Goal: Information Seeking & Learning: Learn about a topic

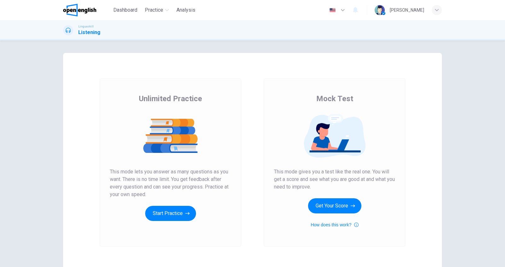
click at [97, 139] on div "Unlimited Practice This mode lets you answer as many questions as you want. The…" at bounding box center [170, 162] width 164 height 169
click at [343, 206] on button "Get Your Score" at bounding box center [334, 205] width 53 height 15
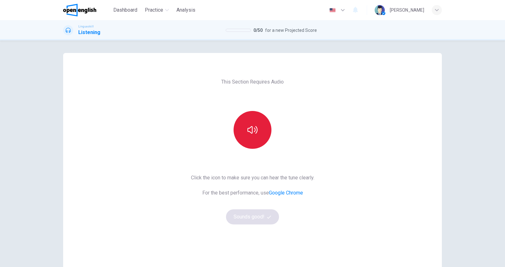
click at [255, 134] on icon "button" at bounding box center [252, 130] width 10 height 10
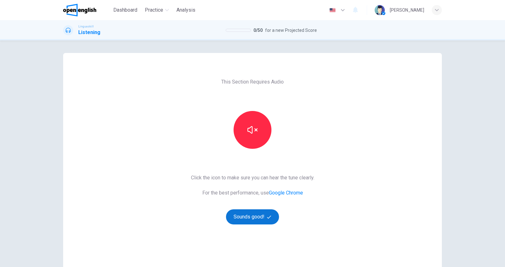
click at [268, 221] on button "Sounds good!" at bounding box center [252, 217] width 53 height 15
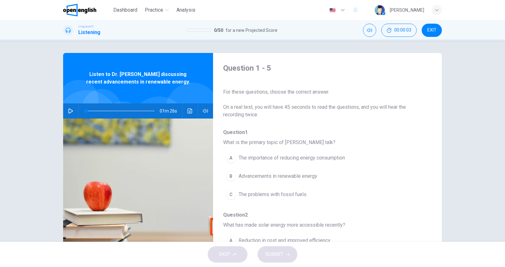
click at [74, 113] on button "button" at bounding box center [71, 110] width 10 height 15
click at [62, 105] on div "Question 1 - 5 For these questions, choose the correct answer. On a real test, …" at bounding box center [252, 162] width 399 height 219
click at [208, 110] on icon "button" at bounding box center [205, 111] width 5 height 4
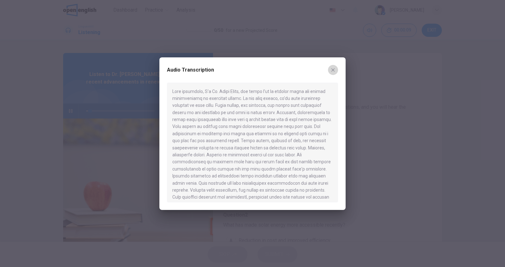
click at [331, 70] on icon "button" at bounding box center [332, 70] width 5 height 5
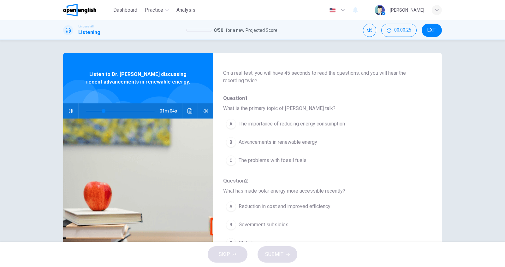
scroll to position [34, 0]
click at [73, 110] on icon "button" at bounding box center [70, 111] width 5 height 5
click at [70, 110] on icon "button" at bounding box center [70, 111] width 5 height 5
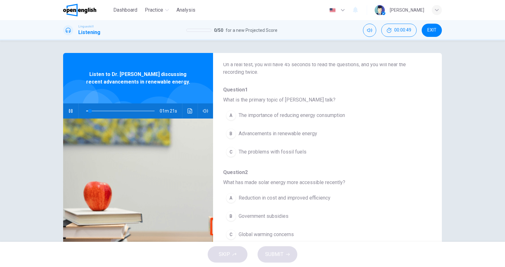
scroll to position [43, 0]
click at [230, 113] on div "A" at bounding box center [231, 115] width 10 height 10
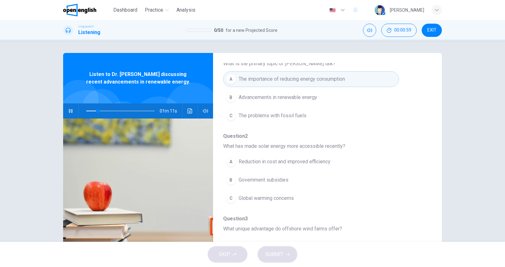
scroll to position [80, 0]
click at [330, 159] on span "Reduction in cost and improved efficiency" at bounding box center [285, 161] width 92 height 8
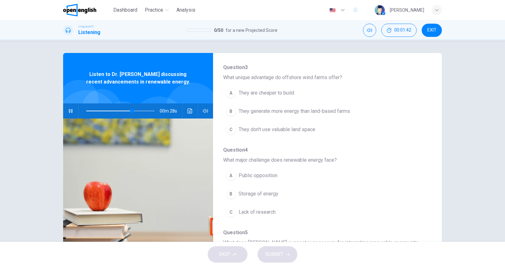
scroll to position [225, 0]
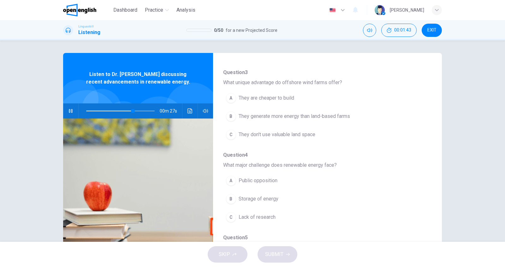
click at [328, 115] on span "They generate more energy than land-based farms" at bounding box center [294, 117] width 111 height 8
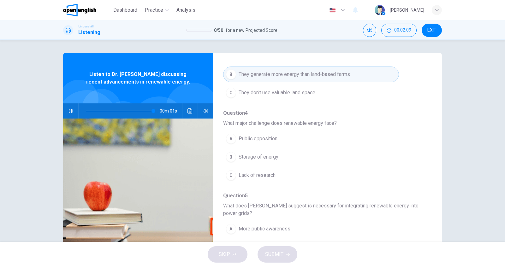
scroll to position [276, 0]
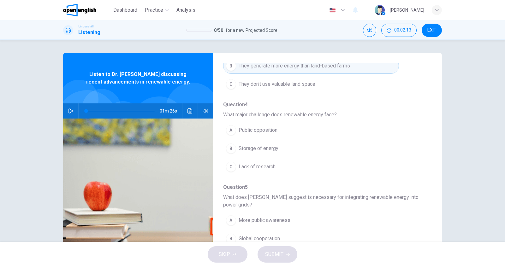
click at [299, 231] on button "B Global cooperation" at bounding box center [311, 239] width 176 height 16
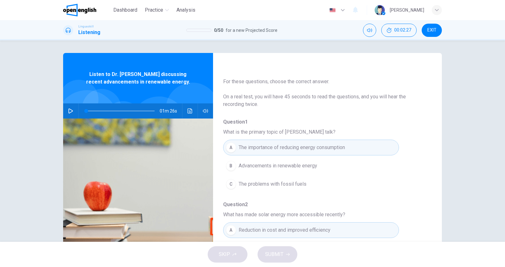
scroll to position [11, 0]
click at [66, 111] on button "button" at bounding box center [71, 110] width 10 height 15
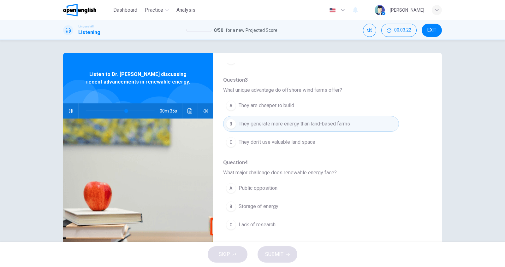
scroll to position [3, 0]
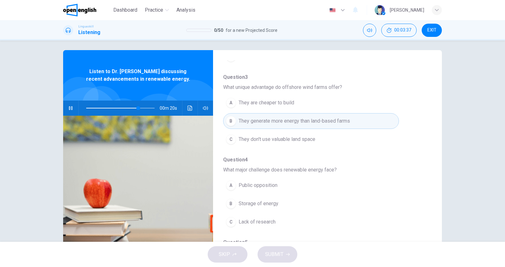
click at [232, 201] on div "B" at bounding box center [231, 204] width 10 height 10
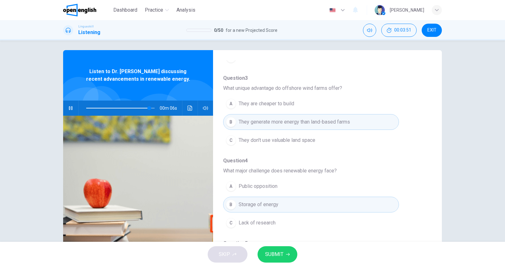
scroll to position [222, 0]
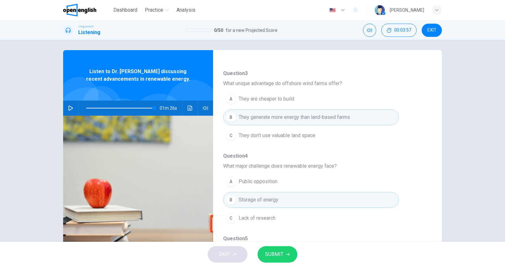
type input "*"
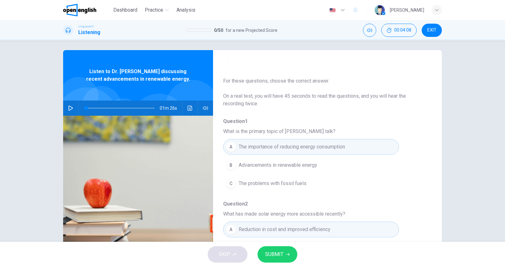
scroll to position [9, 0]
click at [315, 165] on span "Advancements in renewable energy" at bounding box center [278, 165] width 79 height 8
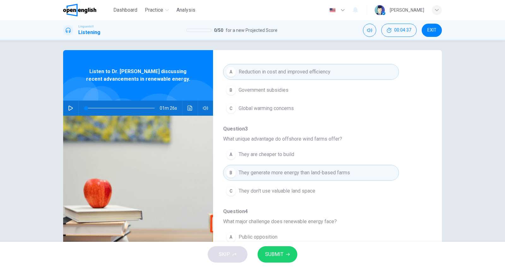
scroll to position [166, 0]
click at [297, 154] on button "A They are cheaper to build" at bounding box center [311, 155] width 176 height 16
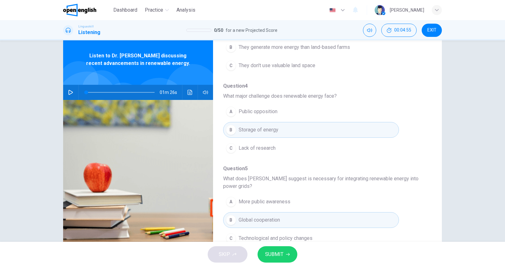
scroll to position [26, 0]
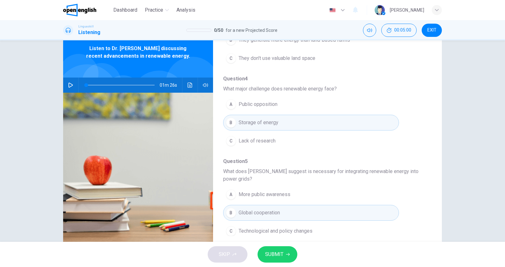
click at [288, 255] on icon "button" at bounding box center [288, 254] width 4 height 3
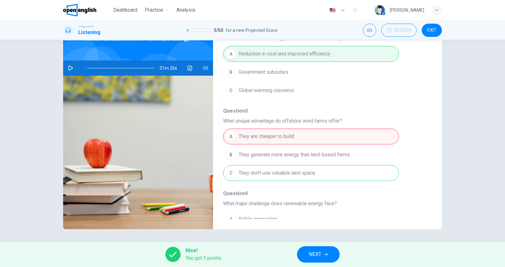
scroll to position [144, 0]
click at [323, 254] on button "NEXT" at bounding box center [318, 254] width 43 height 16
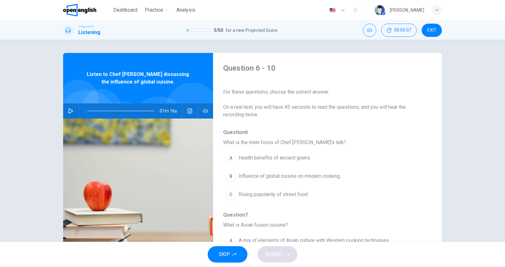
click at [68, 112] on icon "button" at bounding box center [70, 111] width 5 height 5
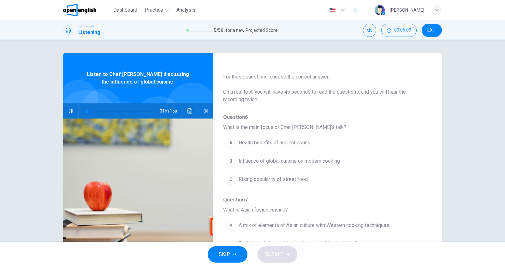
scroll to position [15, 0]
click at [233, 162] on div "B" at bounding box center [231, 161] width 10 height 10
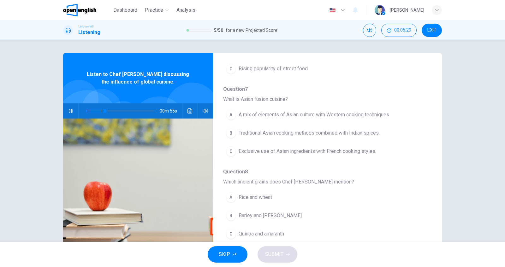
scroll to position [125, 0]
click at [339, 151] on span "Exclusive use of Asian ingredients with French cooking styles." at bounding box center [308, 152] width 138 height 8
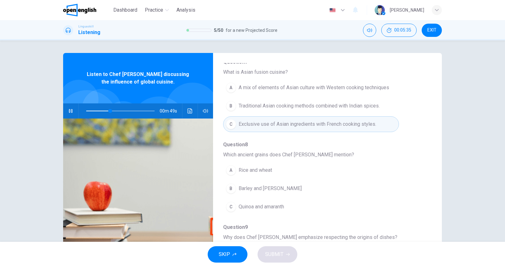
scroll to position [154, 0]
click at [273, 204] on span "Quinoa and amaranth" at bounding box center [261, 206] width 45 height 8
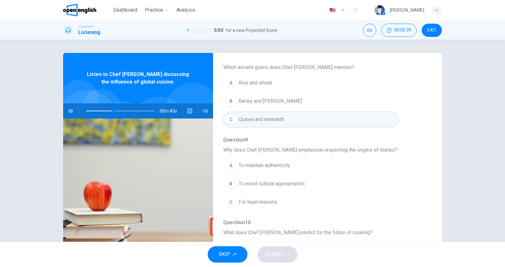
scroll to position [243, 0]
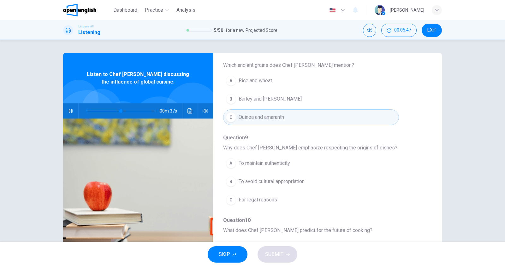
click at [303, 179] on span "To avoid cultural appropriation" at bounding box center [272, 182] width 66 height 8
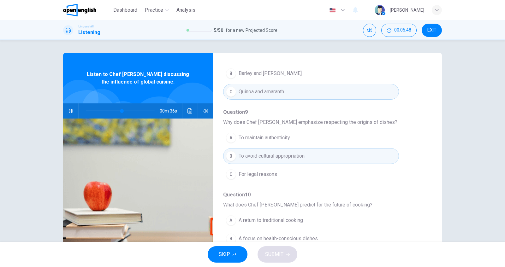
scroll to position [267, 0]
click at [312, 237] on span "A focus on health-conscious dishes" at bounding box center [278, 241] width 79 height 8
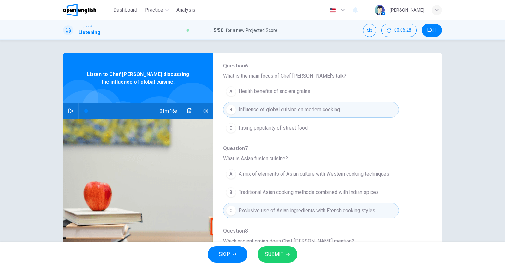
scroll to position [0, 0]
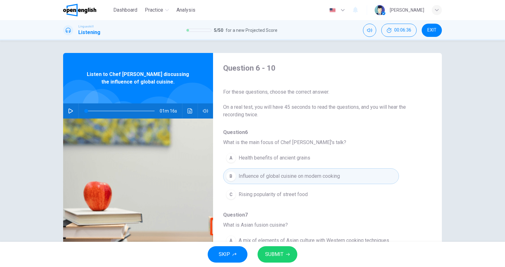
click at [70, 112] on icon "button" at bounding box center [70, 111] width 5 height 5
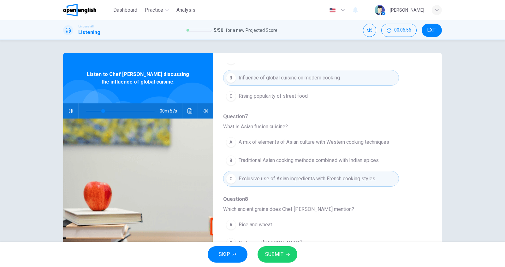
scroll to position [97, 0]
click at [338, 142] on span "A mix of elements of Asian culture with Western cooking techniques" at bounding box center [314, 144] width 151 height 8
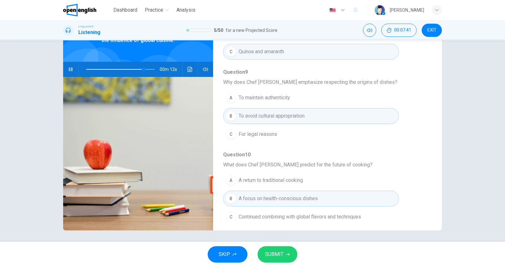
scroll to position [268, 0]
click at [318, 212] on span "Continued combining with global flavors and techniques" at bounding box center [300, 216] width 122 height 8
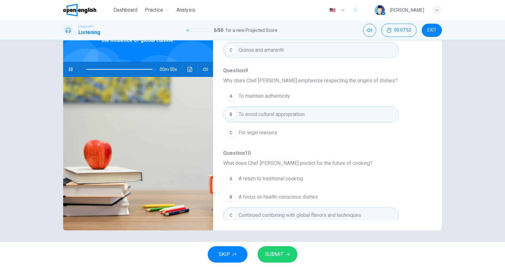
type input "*"
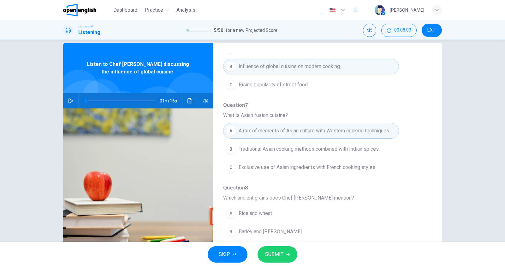
scroll to position [97, 0]
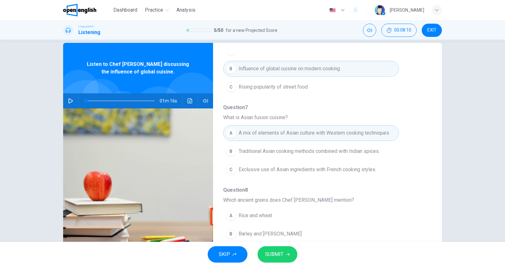
click at [286, 253] on icon "button" at bounding box center [288, 255] width 4 height 4
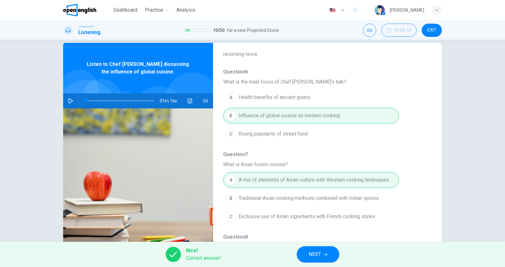
scroll to position [0, 0]
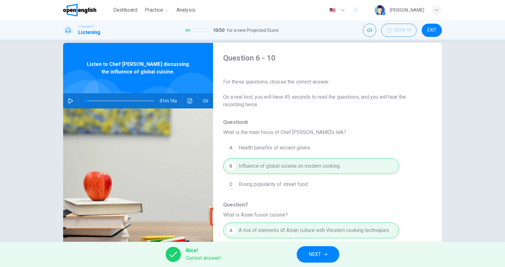
click at [322, 252] on button "NEXT" at bounding box center [318, 254] width 43 height 16
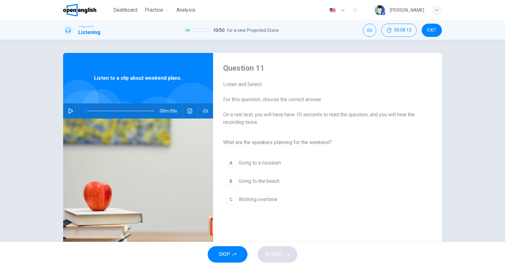
click at [72, 113] on icon "button" at bounding box center [70, 111] width 5 height 5
click at [233, 179] on div "B" at bounding box center [231, 181] width 10 height 10
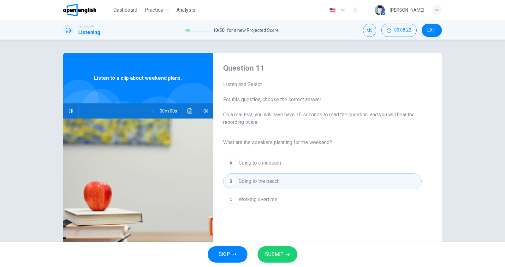
type input "*"
click at [282, 255] on span "SUBMIT" at bounding box center [274, 254] width 18 height 9
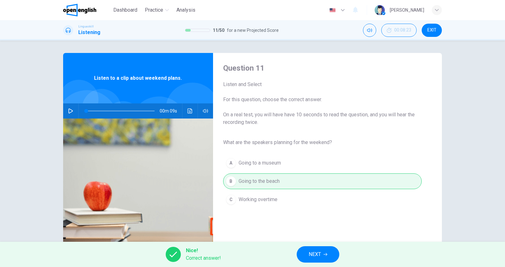
click at [320, 258] on span "NEXT" at bounding box center [315, 254] width 12 height 9
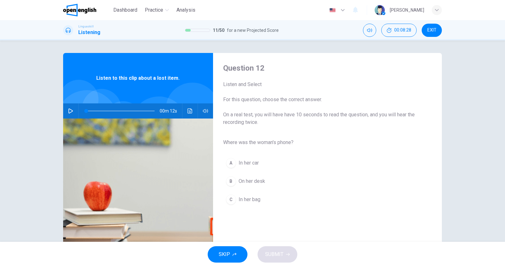
click at [70, 114] on button "button" at bounding box center [71, 110] width 10 height 15
click at [263, 199] on button "C In her bag" at bounding box center [322, 200] width 198 height 16
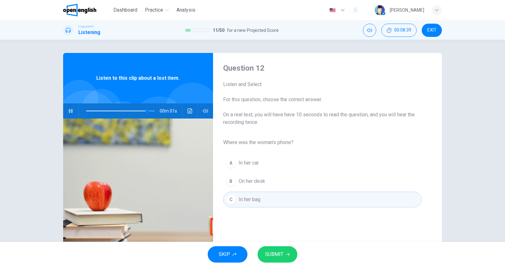
click at [280, 256] on span "SUBMIT" at bounding box center [274, 254] width 18 height 9
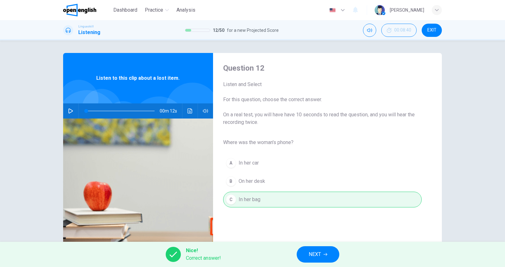
type input "*"
click at [310, 252] on span "NEXT" at bounding box center [315, 254] width 12 height 9
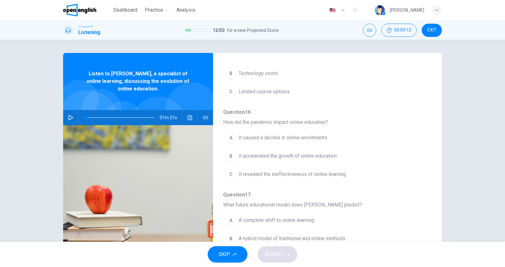
click at [73, 119] on icon "button" at bounding box center [70, 117] width 5 height 5
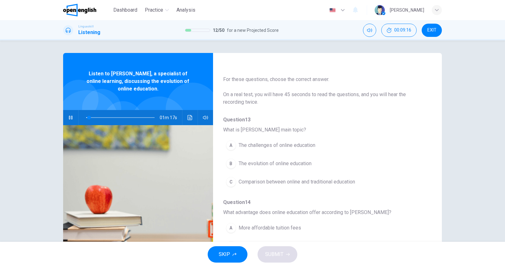
scroll to position [13, 0]
click at [305, 162] on span "The evolution of online education" at bounding box center [275, 164] width 73 height 8
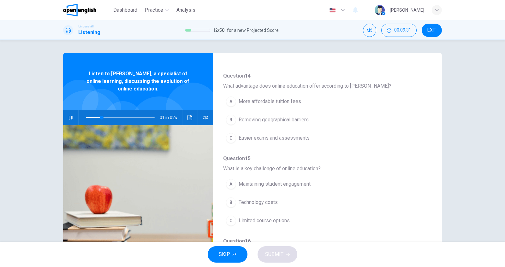
scroll to position [138, 0]
click at [304, 120] on span "Removing geographical barriers" at bounding box center [274, 121] width 70 height 8
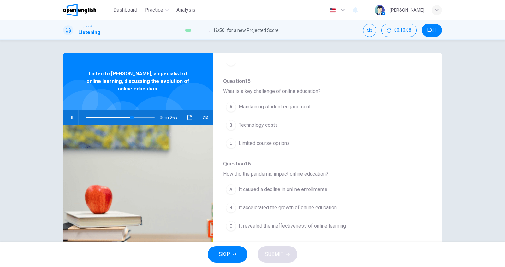
scroll to position [215, 0]
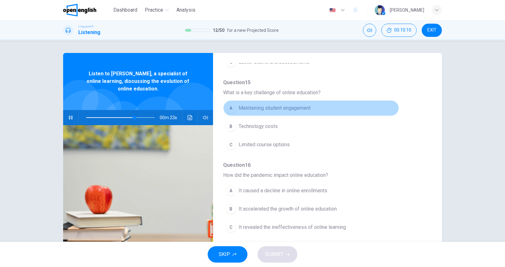
click at [315, 103] on button "A Maintaining student engagement" at bounding box center [311, 108] width 176 height 16
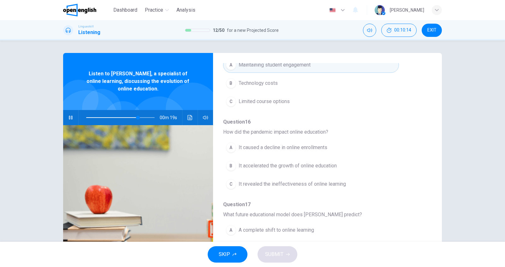
scroll to position [259, 0]
click at [310, 162] on span "It accelerated the growth of online education" at bounding box center [288, 166] width 98 height 8
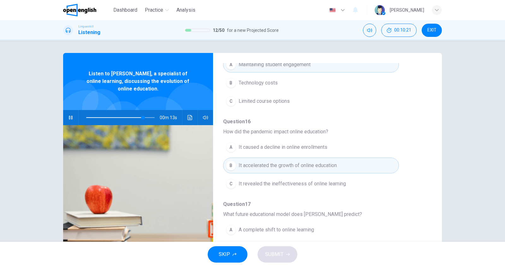
scroll to position [268, 0]
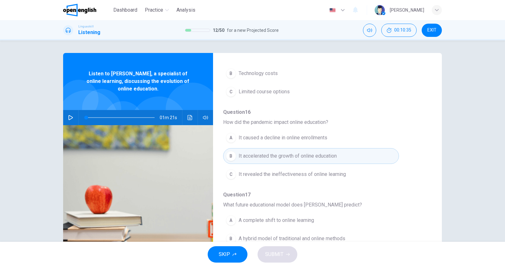
click at [335, 237] on span "A hybrid model of traditional and online methods" at bounding box center [292, 239] width 107 height 8
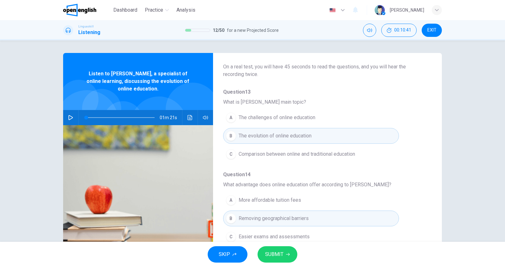
scroll to position [0, 0]
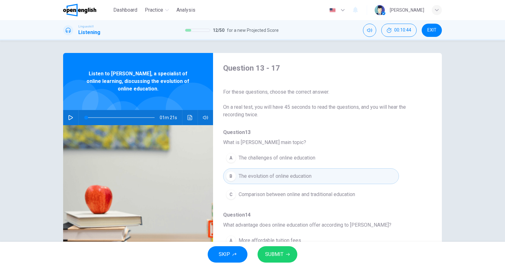
click at [69, 115] on icon "button" at bounding box center [70, 117] width 5 height 5
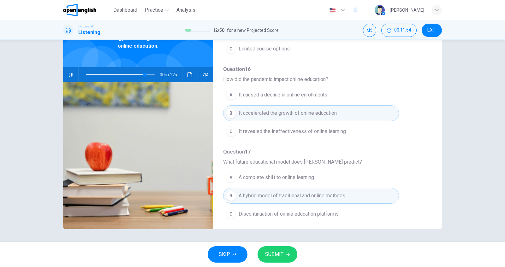
scroll to position [43, 0]
type input "*"
click at [281, 256] on span "SUBMIT" at bounding box center [274, 254] width 18 height 9
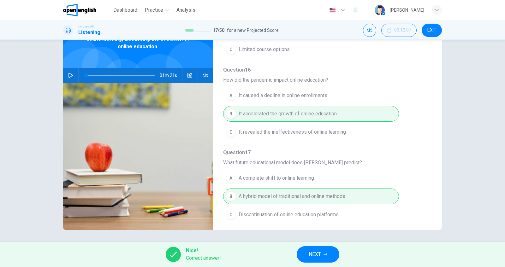
scroll to position [43, 0]
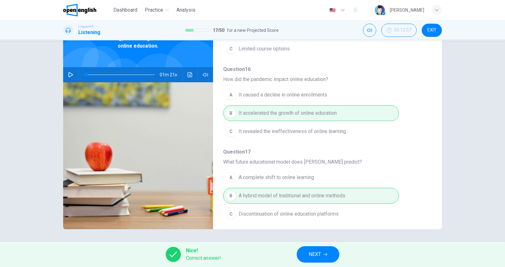
click at [321, 261] on button "NEXT" at bounding box center [318, 254] width 43 height 16
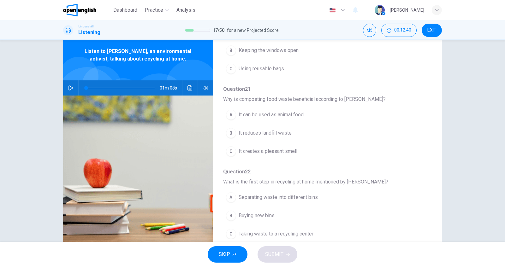
scroll to position [0, 0]
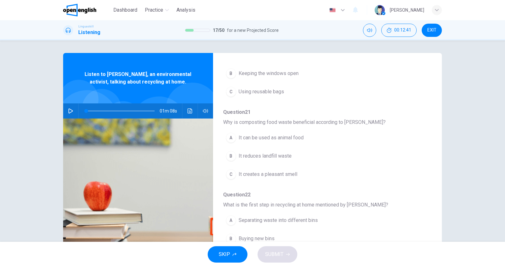
click at [69, 111] on icon "button" at bounding box center [70, 111] width 5 height 5
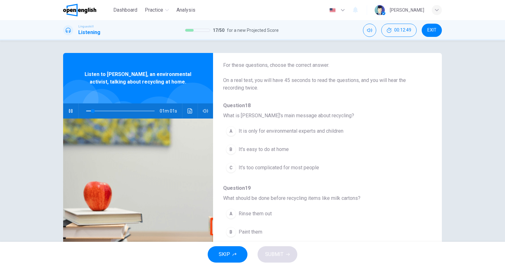
scroll to position [28, 0]
click at [283, 148] on span "It's easy to do at home" at bounding box center [264, 149] width 50 height 8
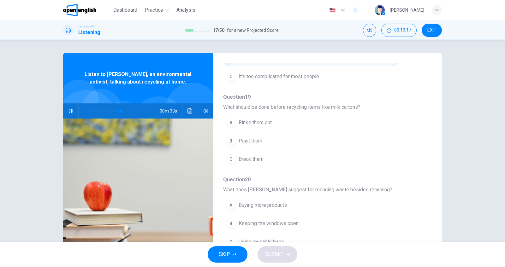
scroll to position [116, 0]
click at [298, 128] on button "A Rinse them out" at bounding box center [311, 125] width 176 height 16
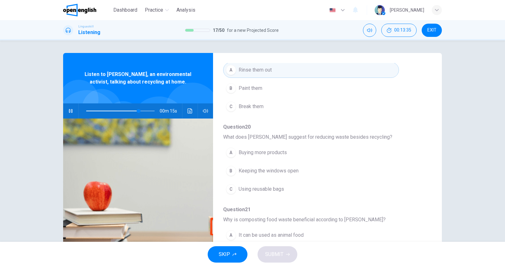
scroll to position [172, 0]
click at [312, 188] on button "C Using reusable bags" at bounding box center [311, 188] width 176 height 16
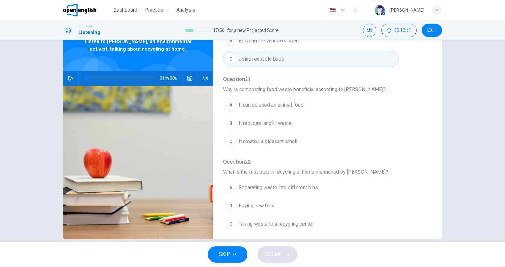
scroll to position [38, 0]
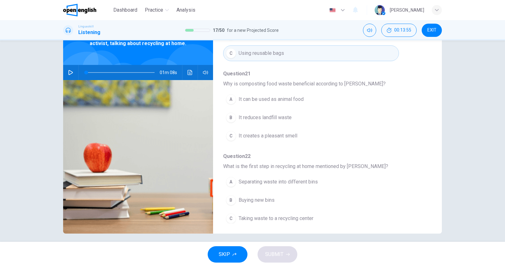
click at [317, 178] on span "Separating waste into different bins" at bounding box center [278, 182] width 79 height 8
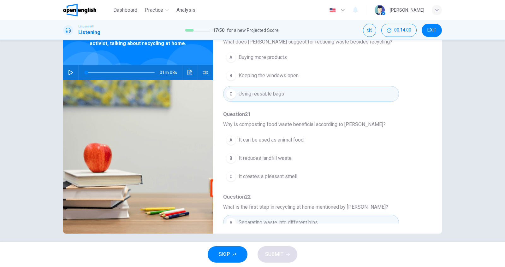
scroll to position [227, 0]
click at [316, 157] on button "B It reduces landfill waste" at bounding box center [311, 159] width 176 height 16
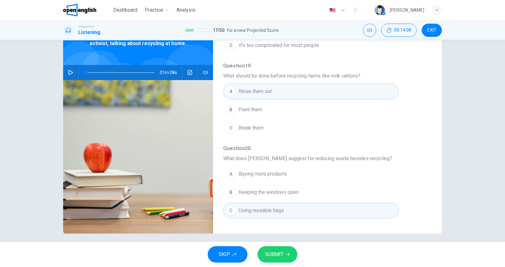
scroll to position [0, 0]
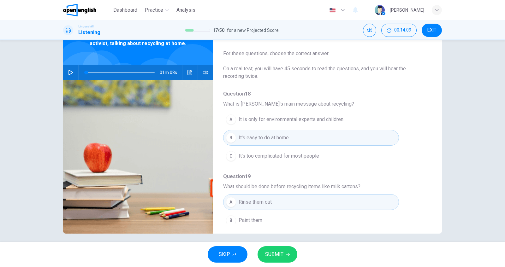
click at [70, 74] on icon "button" at bounding box center [70, 72] width 4 height 5
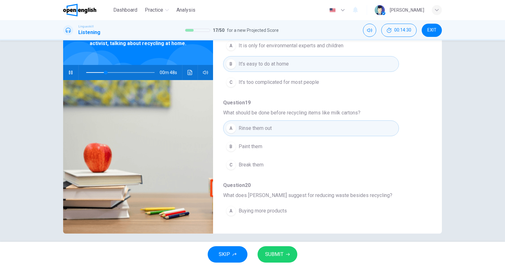
scroll to position [74, 0]
click at [72, 73] on icon "button" at bounding box center [70, 73] width 3 height 4
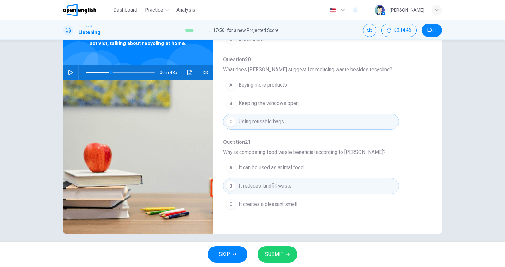
scroll to position [201, 0]
click at [70, 73] on icon "button" at bounding box center [70, 72] width 5 height 5
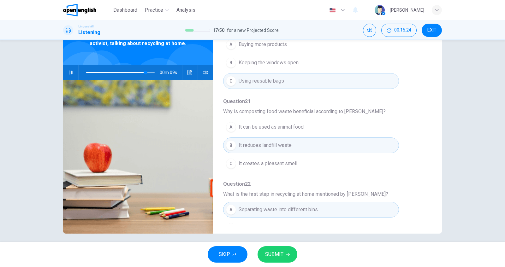
scroll to position [268, 0]
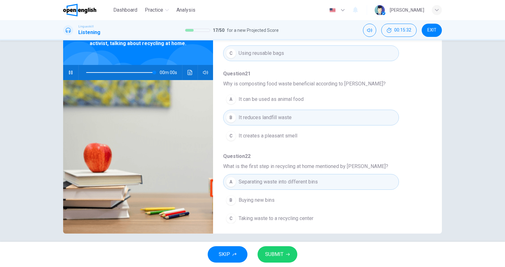
type input "*"
click at [279, 257] on span "SUBMIT" at bounding box center [274, 254] width 18 height 9
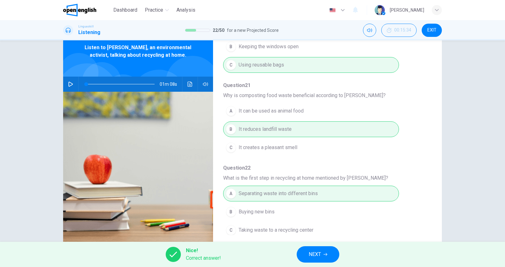
scroll to position [43, 0]
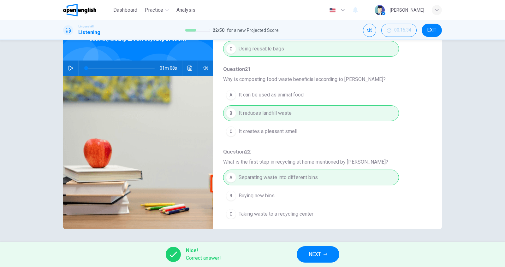
click at [323, 259] on button "NEXT" at bounding box center [318, 254] width 43 height 16
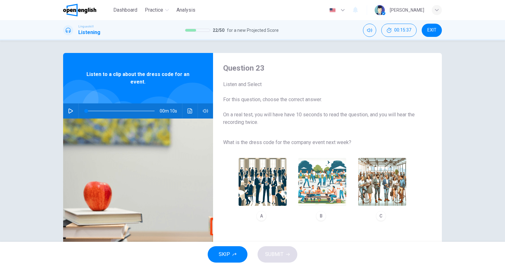
click at [71, 112] on icon "button" at bounding box center [70, 111] width 5 height 5
click at [383, 215] on div "C" at bounding box center [381, 216] width 10 height 10
type input "*"
click at [281, 255] on span "SUBMIT" at bounding box center [274, 254] width 18 height 9
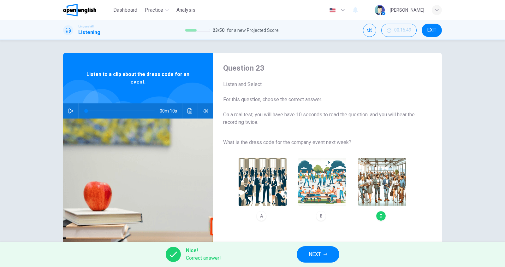
click at [317, 258] on span "NEXT" at bounding box center [315, 254] width 12 height 9
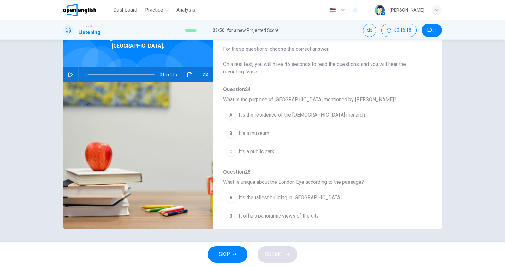
click at [71, 71] on button "button" at bounding box center [71, 74] width 10 height 15
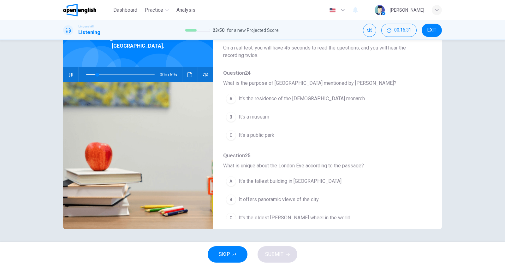
scroll to position [17, 0]
click at [317, 97] on span "It’s the residence of the [DEMOGRAPHIC_DATA] monarch" at bounding box center [302, 98] width 126 height 8
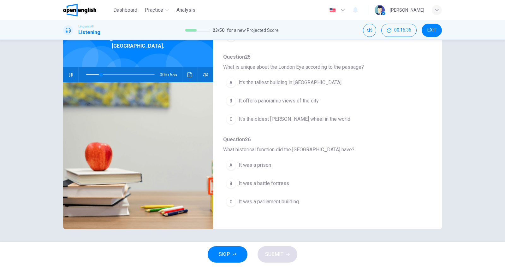
scroll to position [115, 0]
click at [328, 100] on button "B It offers panoramic views of the city" at bounding box center [311, 101] width 176 height 16
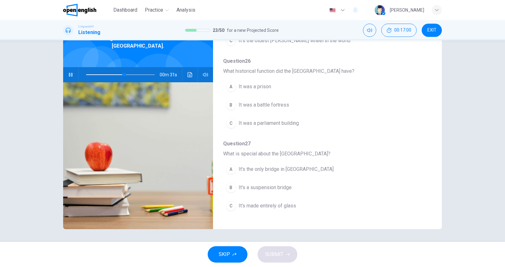
scroll to position [194, 0]
click at [269, 83] on span "It was a prison" at bounding box center [255, 87] width 32 height 8
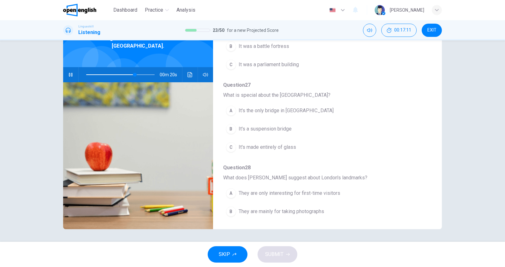
scroll to position [256, 0]
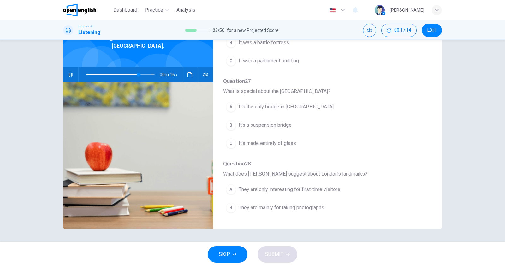
click at [313, 104] on button "A It's the only bridge in [GEOGRAPHIC_DATA]" at bounding box center [311, 107] width 176 height 16
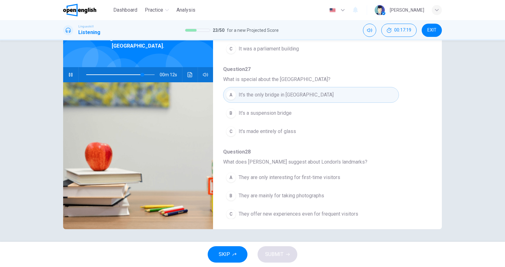
scroll to position [268, 0]
click at [71, 72] on icon "button" at bounding box center [70, 74] width 4 height 5
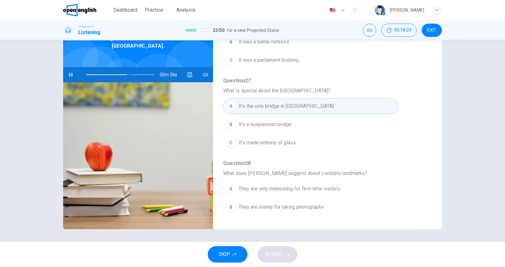
scroll to position [268, 0]
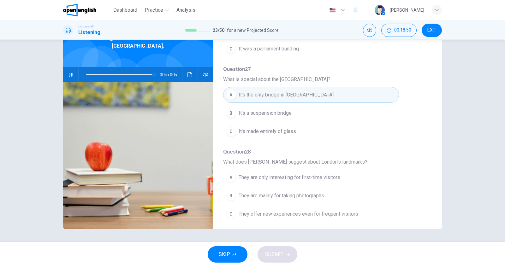
type input "*"
click at [316, 210] on span "They offer new experiences even for frequent visitors" at bounding box center [299, 214] width 120 height 8
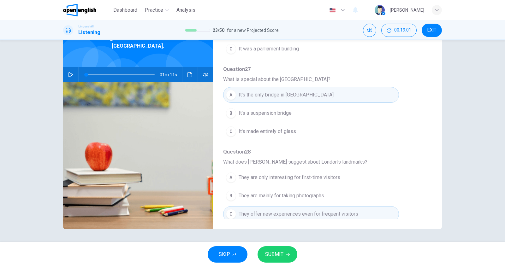
click at [288, 252] on button "SUBMIT" at bounding box center [277, 254] width 40 height 16
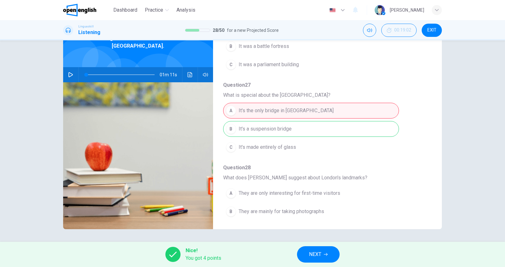
scroll to position [252, 0]
click at [326, 253] on icon "button" at bounding box center [326, 255] width 4 height 4
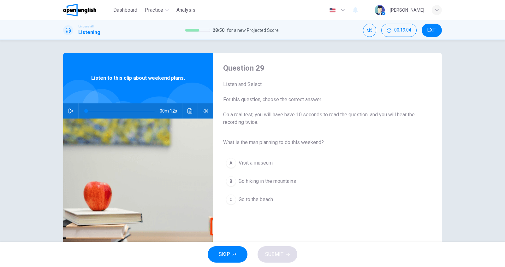
click at [73, 115] on button "button" at bounding box center [71, 110] width 10 height 15
click at [296, 180] on span "Go hiking in the mountains" at bounding box center [267, 182] width 57 height 8
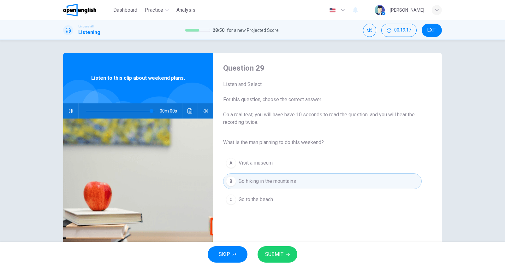
type input "*"
click at [282, 254] on span "SUBMIT" at bounding box center [274, 254] width 18 height 9
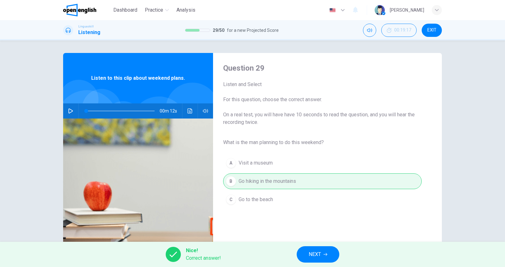
click at [316, 255] on span "NEXT" at bounding box center [315, 254] width 12 height 9
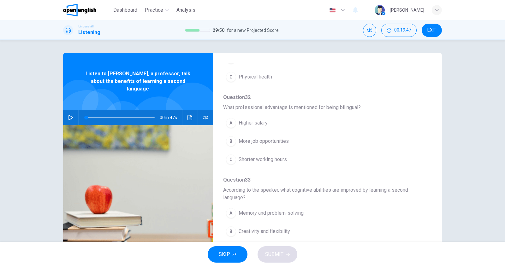
scroll to position [208, 0]
click at [70, 115] on icon "button" at bounding box center [70, 117] width 4 height 5
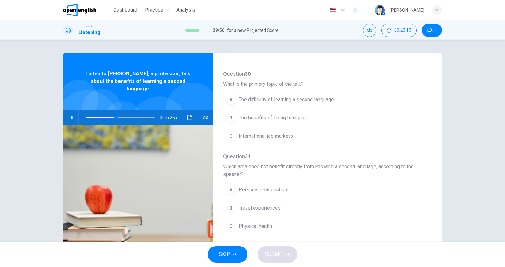
scroll to position [58, 0]
click at [305, 209] on button "B Travel experiences" at bounding box center [311, 209] width 176 height 16
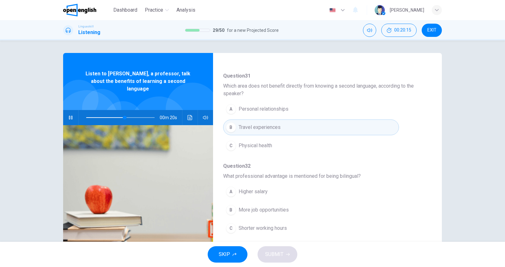
scroll to position [143, 0]
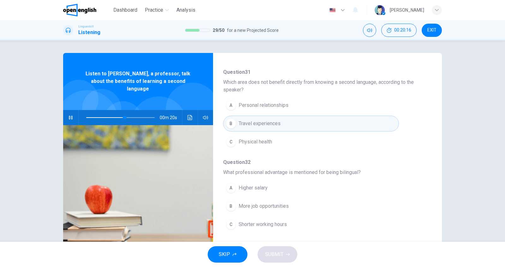
click at [308, 201] on button "B More job opportunities" at bounding box center [311, 206] width 176 height 16
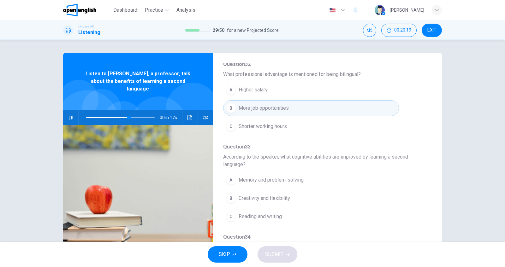
scroll to position [244, 0]
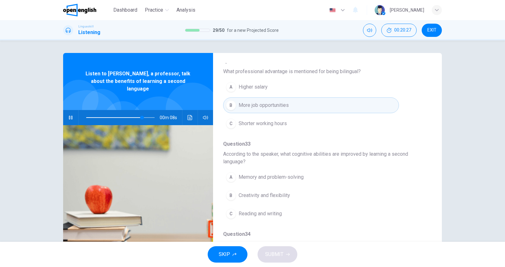
click at [310, 175] on button "A Memory and problem-solving" at bounding box center [311, 177] width 176 height 16
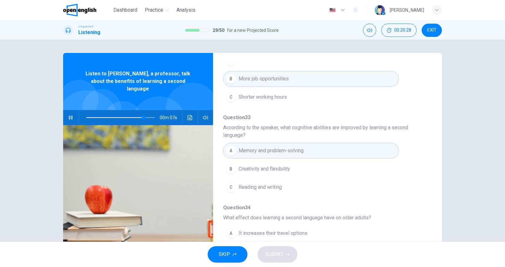
scroll to position [283, 0]
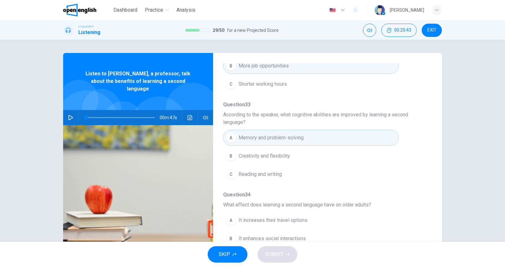
click at [320, 219] on button "A It increases their travel options" at bounding box center [311, 221] width 176 height 16
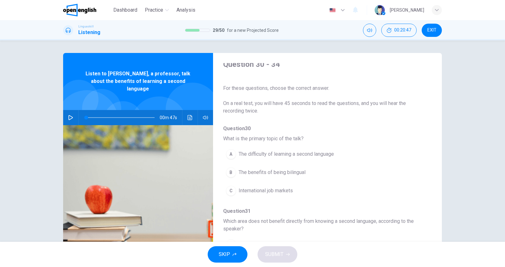
scroll to position [0, 0]
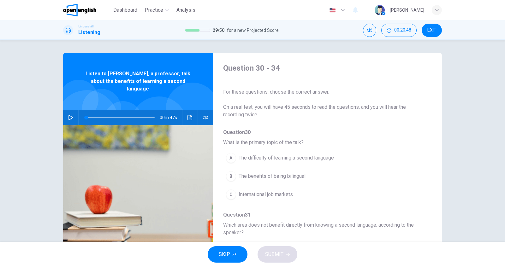
click at [328, 158] on span "The difficulty of learning a second language" at bounding box center [286, 158] width 95 height 8
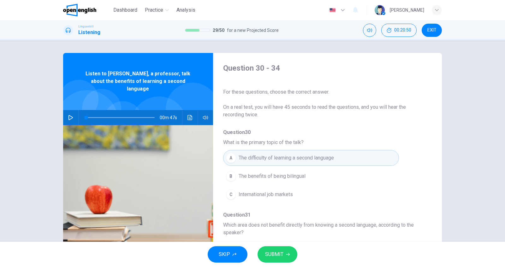
click at [71, 114] on button "button" at bounding box center [71, 117] width 10 height 15
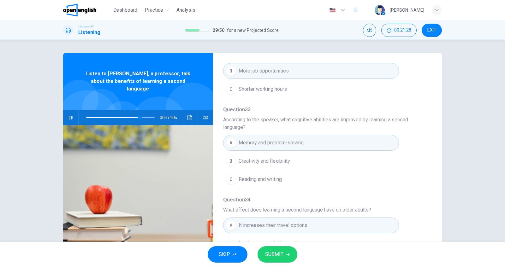
scroll to position [283, 0]
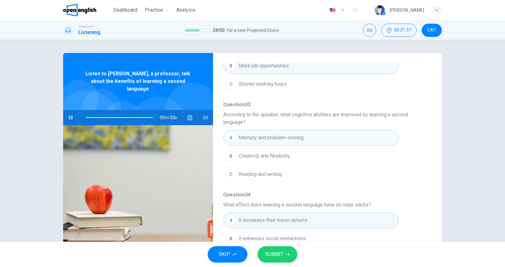
type input "*"
click at [283, 256] on button "SUBMIT" at bounding box center [277, 254] width 40 height 16
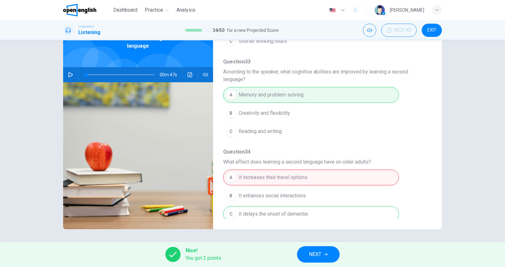
click at [322, 257] on button "NEXT" at bounding box center [318, 254] width 43 height 16
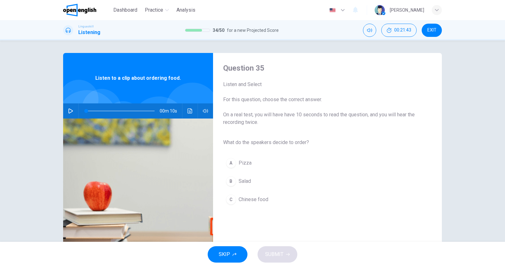
click at [71, 116] on button "button" at bounding box center [71, 110] width 10 height 15
click at [239, 182] on span "Salad" at bounding box center [245, 182] width 12 height 8
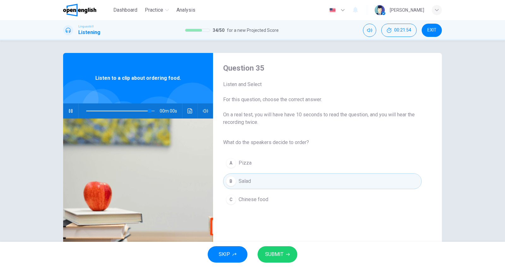
click at [278, 255] on span "SUBMIT" at bounding box center [274, 254] width 18 height 9
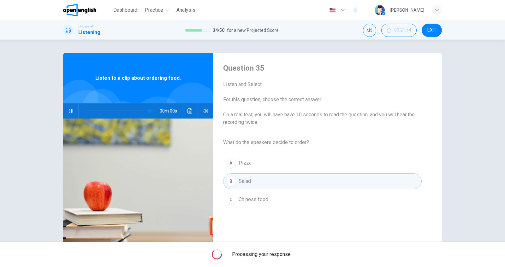
type input "*"
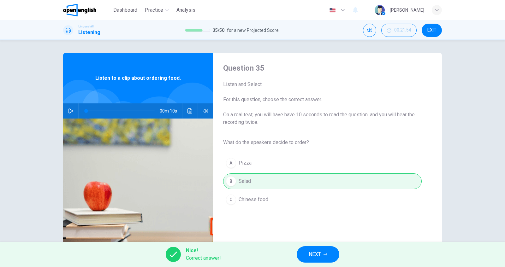
click at [309, 256] on span "NEXT" at bounding box center [315, 254] width 12 height 9
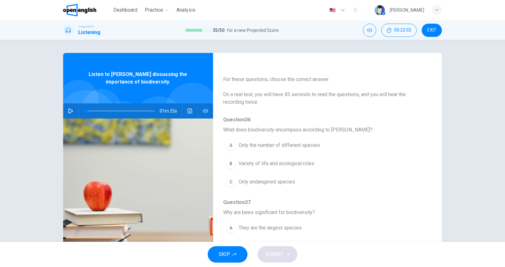
scroll to position [17, 0]
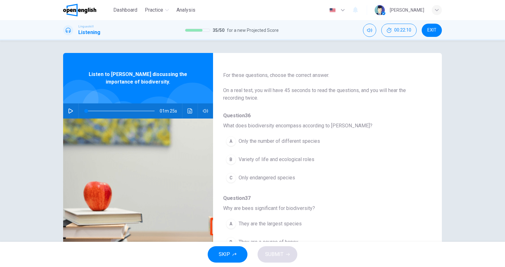
click at [66, 112] on button "button" at bounding box center [71, 110] width 10 height 15
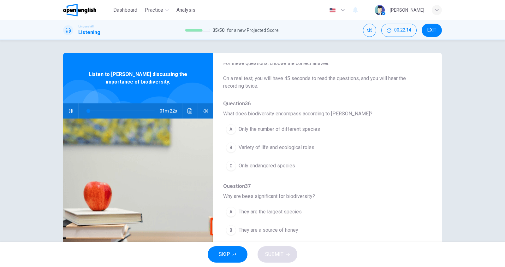
scroll to position [32, 0]
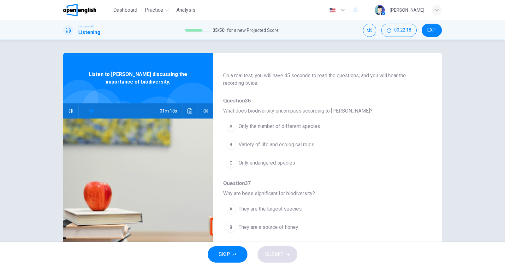
click at [315, 142] on button "B Variety of life and ecological roles" at bounding box center [311, 145] width 176 height 16
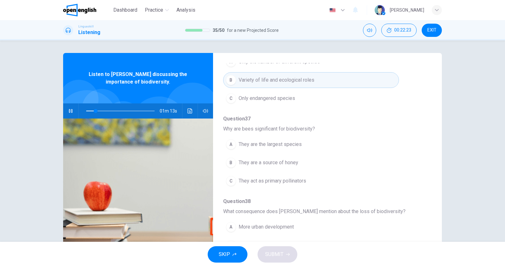
scroll to position [97, 0]
click at [315, 141] on button "A They are the largest species" at bounding box center [311, 144] width 176 height 16
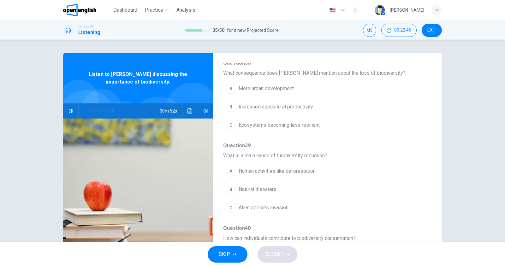
scroll to position [234, 0]
click at [316, 126] on span "Ecosystems becoming less resilient" at bounding box center [279, 126] width 81 height 8
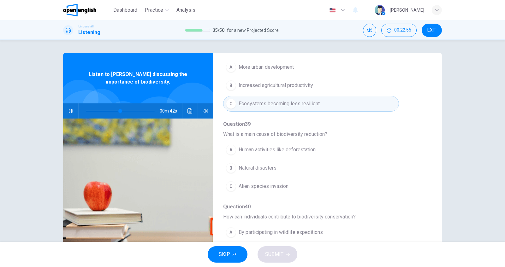
scroll to position [268, 0]
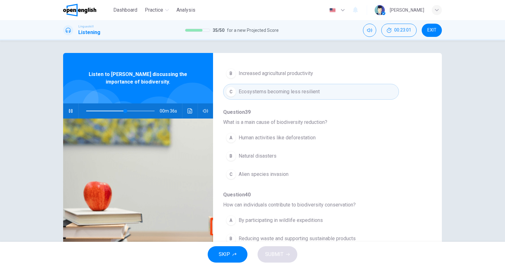
click at [315, 134] on span "Human activities like deforestation" at bounding box center [277, 138] width 77 height 8
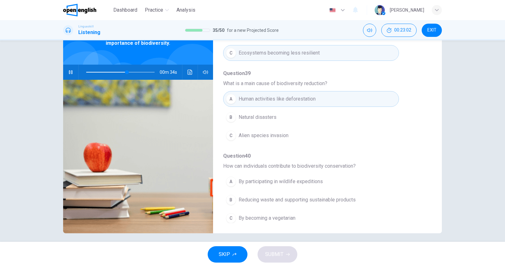
scroll to position [39, 0]
click at [297, 198] on span "Reducing waste and supporting sustainable products" at bounding box center [297, 200] width 117 height 8
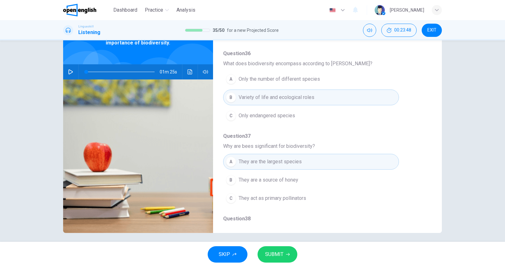
scroll to position [40, 0]
copy span "Why are bees significant for biodiversity"
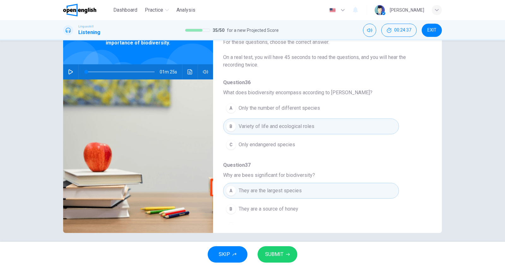
scroll to position [9, 0]
click at [71, 70] on icon "button" at bounding box center [70, 71] width 5 height 5
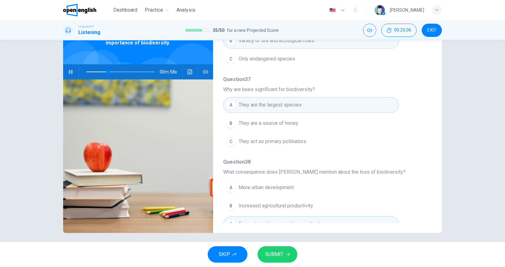
scroll to position [96, 0]
click at [310, 139] on button "C They act as primary pollinators" at bounding box center [311, 142] width 176 height 16
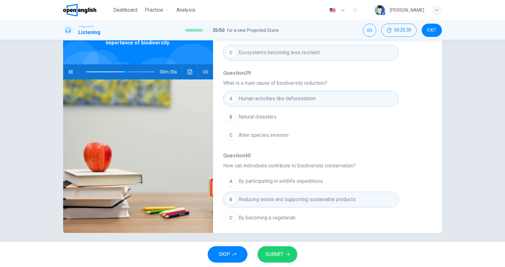
scroll to position [43, 0]
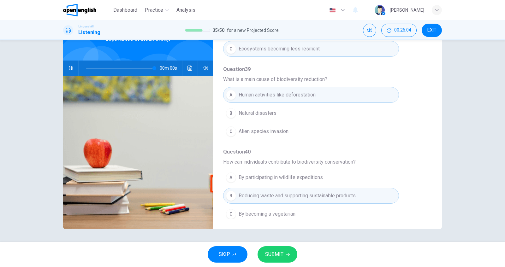
type input "*"
click at [279, 254] on span "SUBMIT" at bounding box center [274, 254] width 18 height 9
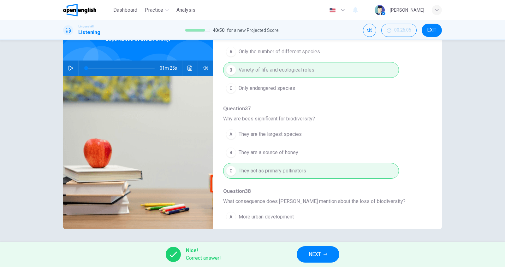
scroll to position [0, 0]
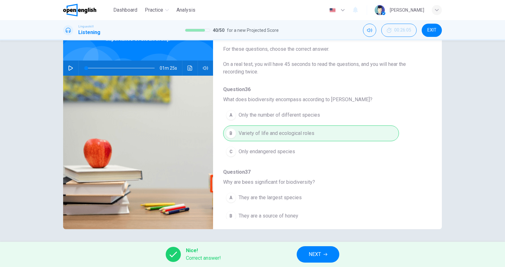
click at [325, 254] on icon "button" at bounding box center [325, 255] width 4 height 4
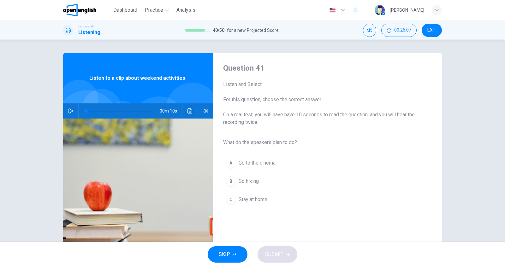
click at [70, 107] on button "button" at bounding box center [71, 110] width 10 height 15
click at [277, 182] on button "B Go hiking" at bounding box center [322, 182] width 198 height 16
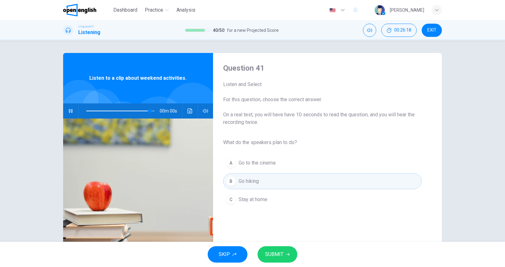
click at [284, 254] on button "SUBMIT" at bounding box center [277, 254] width 40 height 16
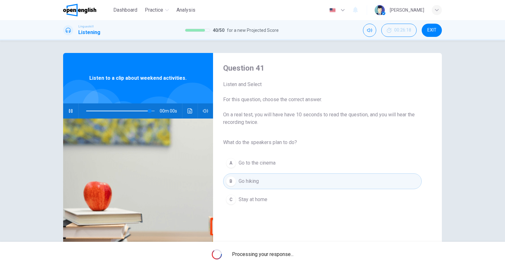
type input "*"
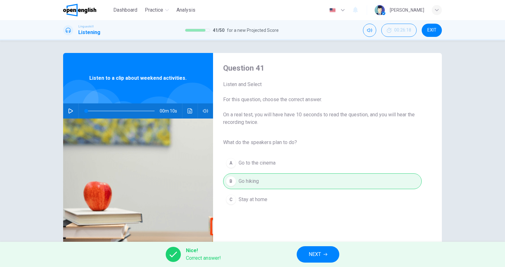
click at [309, 251] on span "NEXT" at bounding box center [315, 254] width 12 height 9
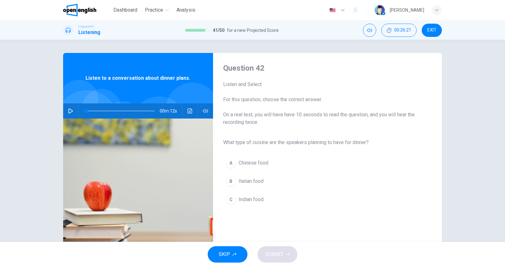
click at [72, 109] on icon "button" at bounding box center [70, 111] width 5 height 5
click at [281, 179] on button "B Italian food" at bounding box center [322, 182] width 198 height 16
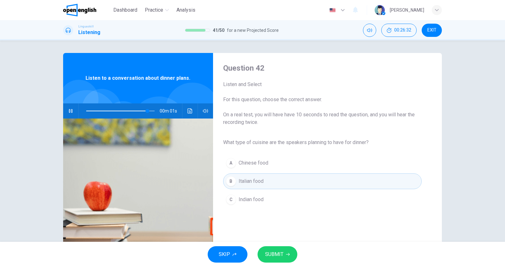
click at [282, 255] on span "SUBMIT" at bounding box center [274, 254] width 18 height 9
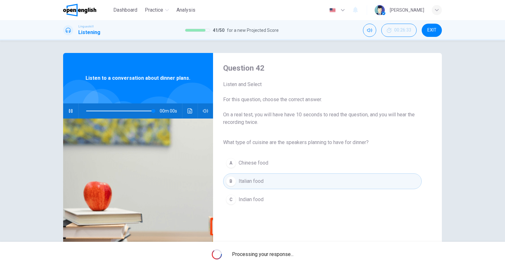
type input "*"
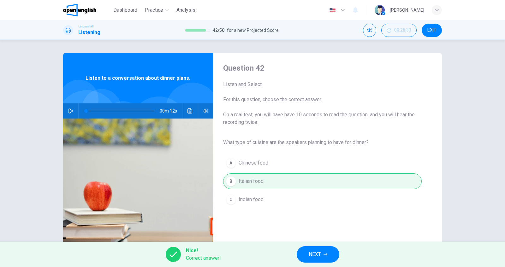
click at [310, 254] on span "NEXT" at bounding box center [315, 254] width 12 height 9
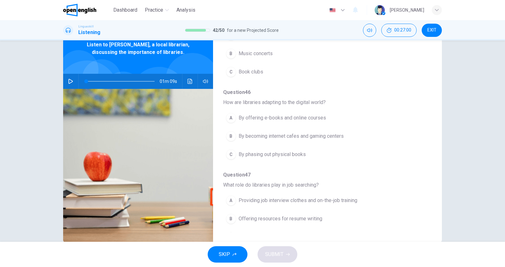
scroll to position [32, 0]
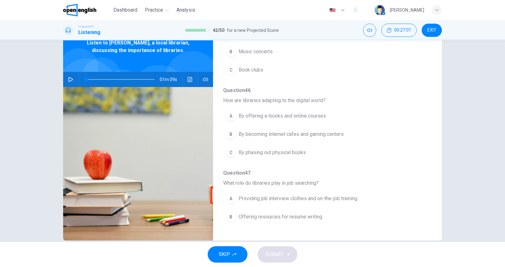
click at [72, 81] on icon "button" at bounding box center [70, 79] width 5 height 5
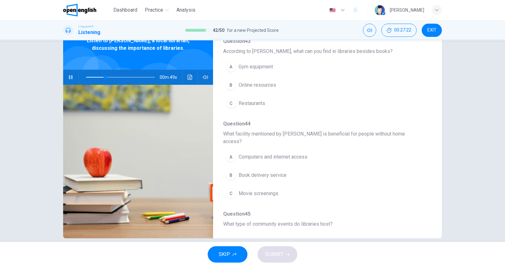
scroll to position [56, 0]
click at [279, 87] on button "B Online resources" at bounding box center [311, 87] width 176 height 16
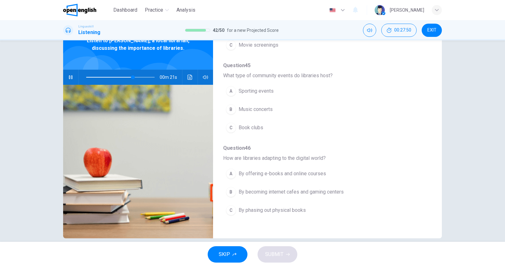
scroll to position [206, 0]
click at [292, 120] on button "C Book clubs" at bounding box center [311, 128] width 176 height 16
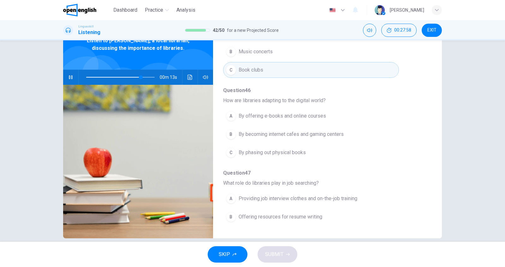
scroll to position [268, 0]
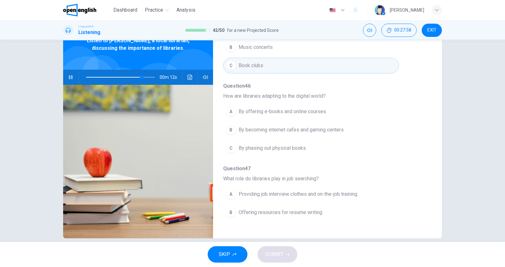
click at [320, 191] on span "Providing job interview clothes and on-the-job training" at bounding box center [298, 195] width 119 height 8
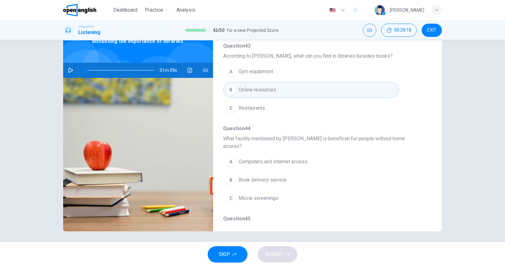
scroll to position [45, 0]
click at [312, 154] on button "A Computers and internet access" at bounding box center [311, 162] width 176 height 16
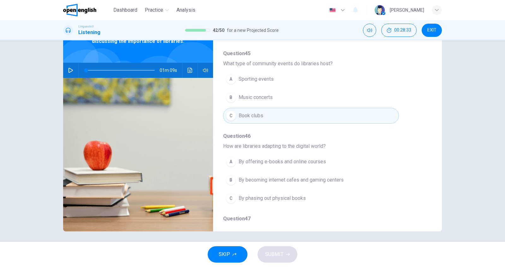
scroll to position [211, 0]
click at [305, 158] on span "By offering e-books and online courses" at bounding box center [282, 162] width 87 height 8
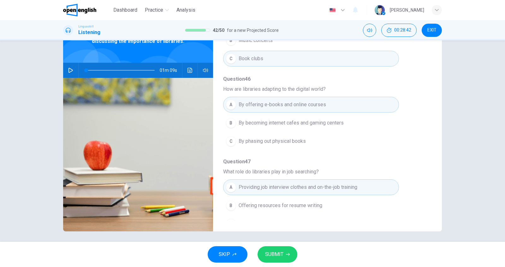
scroll to position [266, 0]
click at [73, 70] on icon "button" at bounding box center [70, 70] width 4 height 5
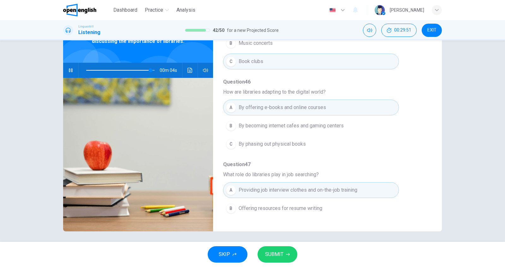
scroll to position [268, 0]
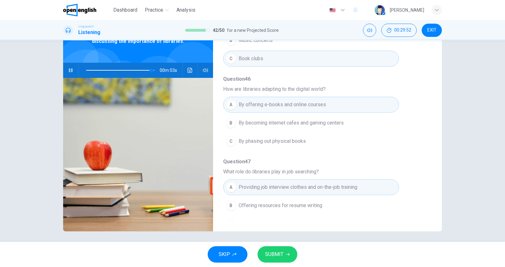
click at [279, 257] on span "SUBMIT" at bounding box center [274, 254] width 18 height 9
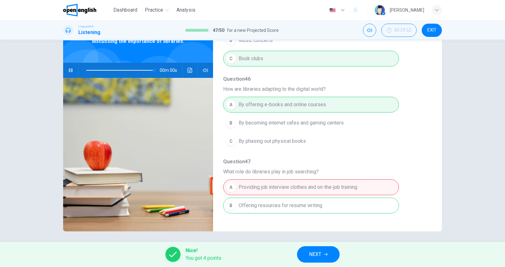
type input "*"
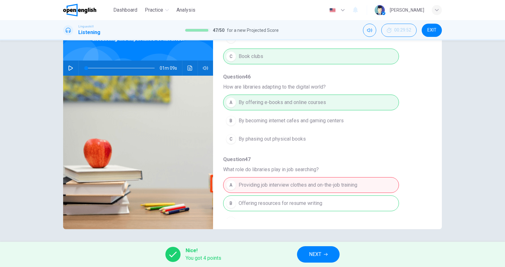
scroll to position [31, 0]
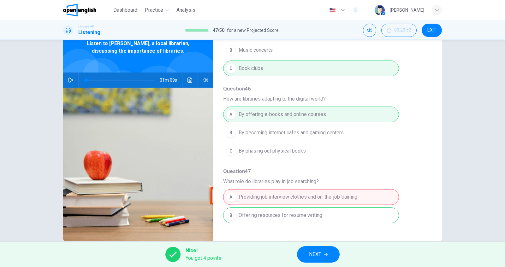
click at [253, 210] on div "A Providing job interview clothes and on-the-job training B Offering resources …" at bounding box center [322, 215] width 198 height 55
click at [321, 255] on span "NEXT" at bounding box center [315, 254] width 12 height 9
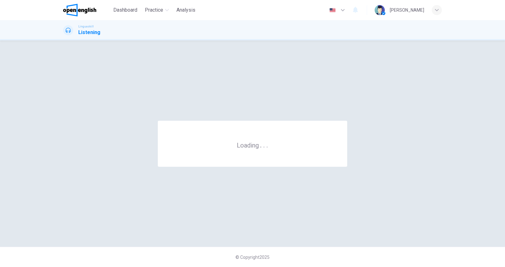
scroll to position [0, 0]
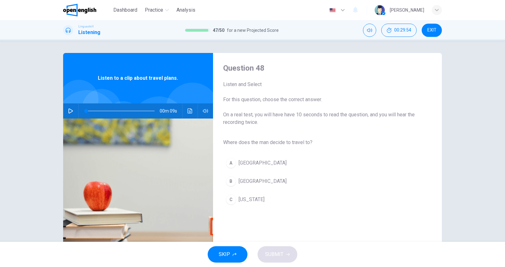
click at [71, 114] on button "button" at bounding box center [71, 110] width 10 height 15
click at [231, 181] on div "B" at bounding box center [231, 181] width 10 height 10
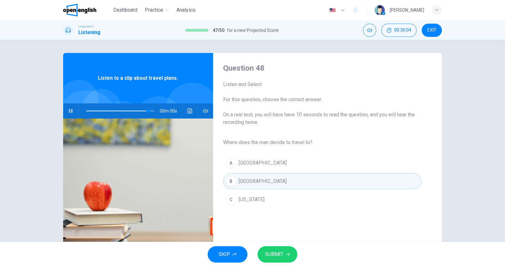
type input "*"
click at [282, 255] on span "SUBMIT" at bounding box center [274, 254] width 18 height 9
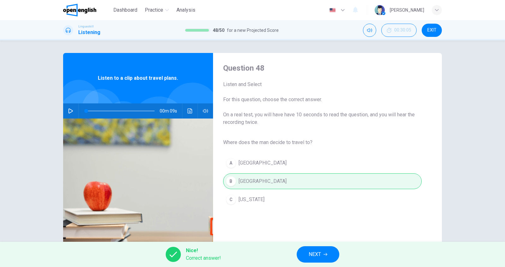
click at [311, 255] on span "NEXT" at bounding box center [315, 254] width 12 height 9
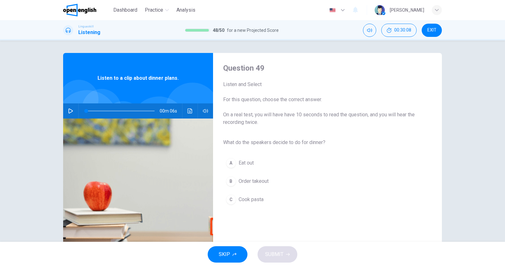
click at [69, 111] on icon "button" at bounding box center [70, 111] width 5 height 5
type input "*"
click at [270, 195] on button "C Cook pasta" at bounding box center [322, 200] width 198 height 16
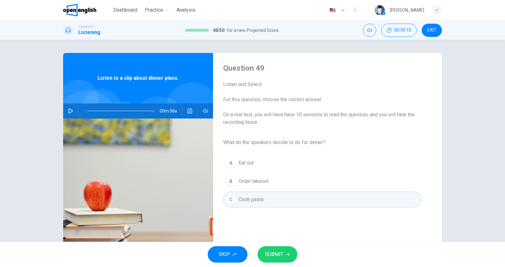
click at [284, 251] on button "SUBMIT" at bounding box center [277, 254] width 40 height 16
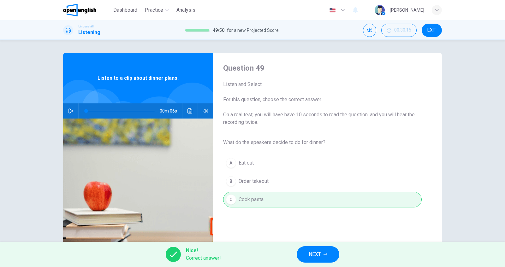
click at [317, 254] on span "NEXT" at bounding box center [315, 254] width 12 height 9
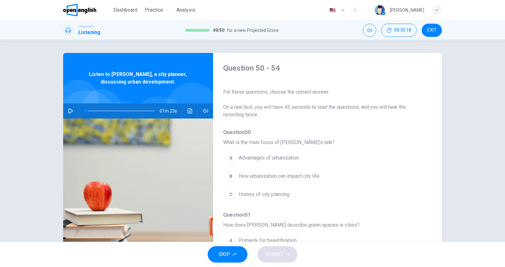
click at [74, 110] on button "button" at bounding box center [71, 110] width 10 height 15
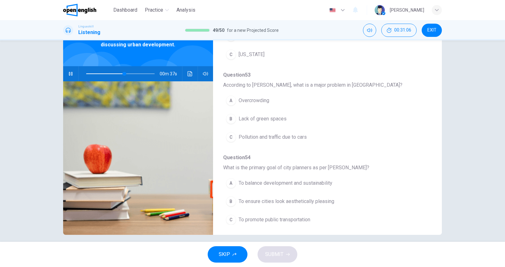
scroll to position [37, 0]
click at [302, 216] on span "To promote public transportation" at bounding box center [275, 220] width 72 height 8
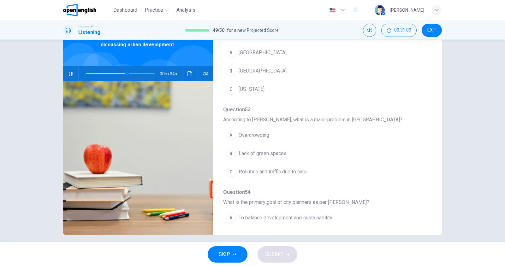
scroll to position [231, 0]
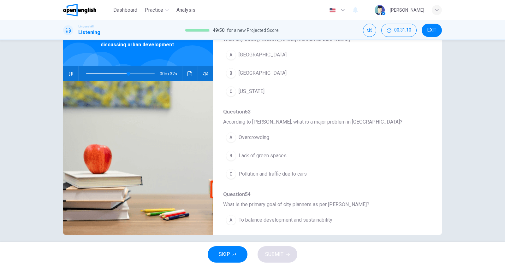
click at [320, 170] on button "C Pollution and traffic due to cars" at bounding box center [311, 174] width 176 height 16
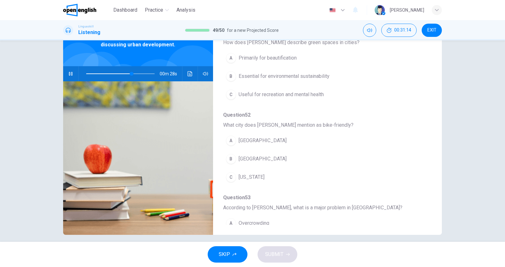
scroll to position [141, 0]
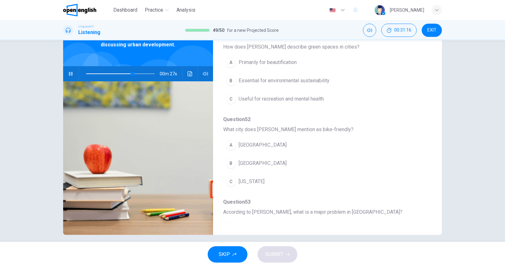
click at [282, 160] on button "B [GEOGRAPHIC_DATA]" at bounding box center [311, 164] width 176 height 16
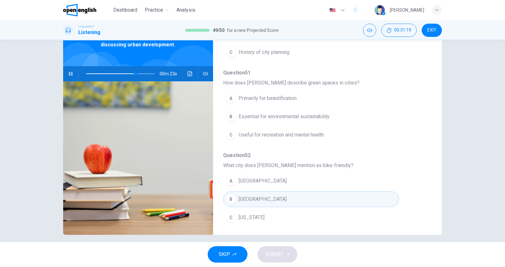
scroll to position [104, 0]
click at [334, 114] on button "B Essential for environmental sustainability" at bounding box center [311, 118] width 176 height 16
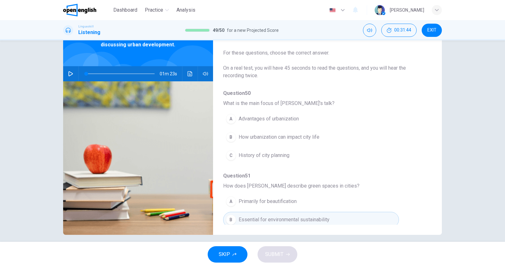
scroll to position [0, 0]
click at [326, 139] on button "B How urbanization can impact city life" at bounding box center [311, 139] width 176 height 16
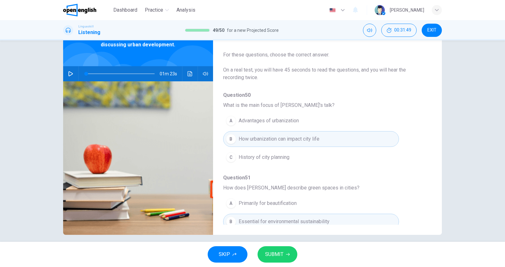
click at [68, 74] on button "button" at bounding box center [71, 73] width 10 height 15
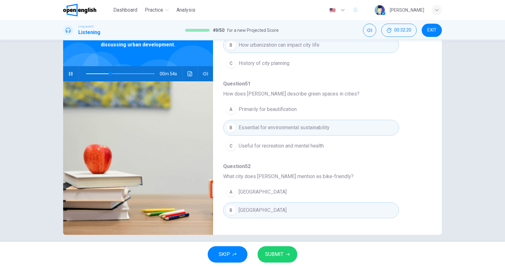
scroll to position [95, 0]
click at [338, 144] on button "C Useful for recreation and mental health" at bounding box center [311, 146] width 176 height 16
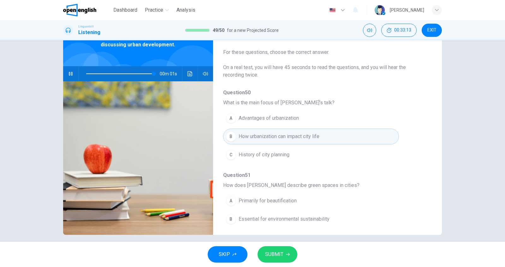
scroll to position [0, 0]
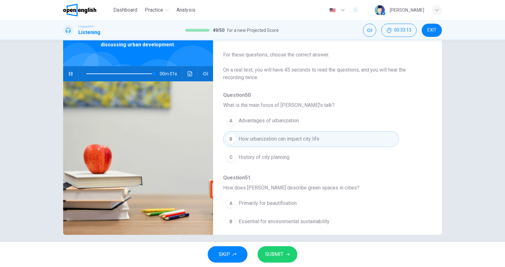
type input "*"
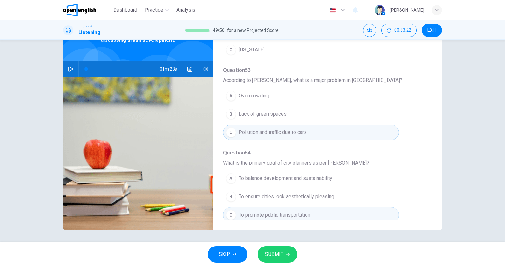
scroll to position [43, 0]
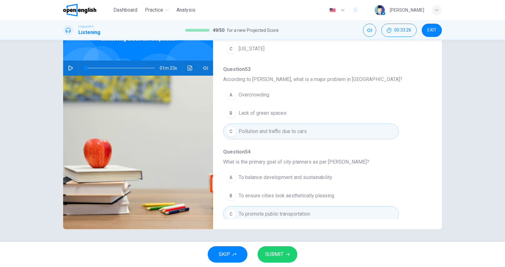
click at [331, 174] on span "To balance development and sustainability" at bounding box center [286, 178] width 94 height 8
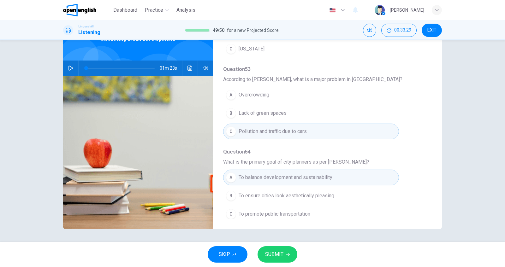
click at [283, 255] on button "SUBMIT" at bounding box center [277, 254] width 40 height 16
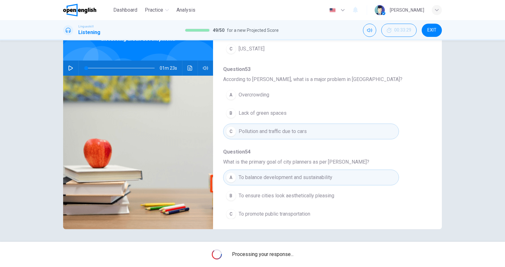
scroll to position [0, 0]
